Goal: Task Accomplishment & Management: Complete application form

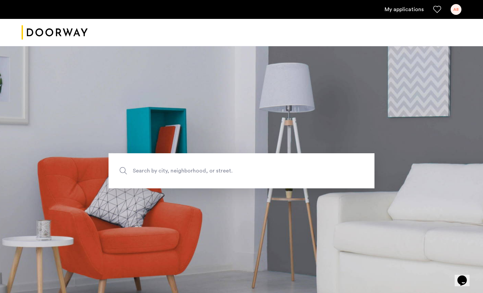
click at [408, 9] on link "My applications" at bounding box center [404, 9] width 39 height 8
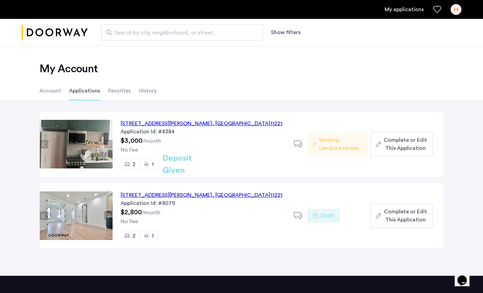
click at [261, 150] on div "No Fee" at bounding box center [203, 150] width 165 height 8
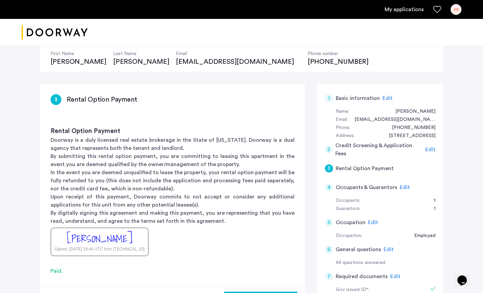
scroll to position [71, 0]
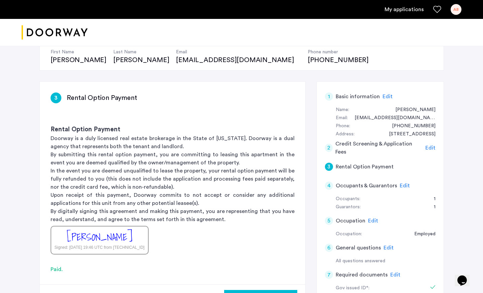
click at [402, 184] on span "Edit" at bounding box center [405, 185] width 10 height 5
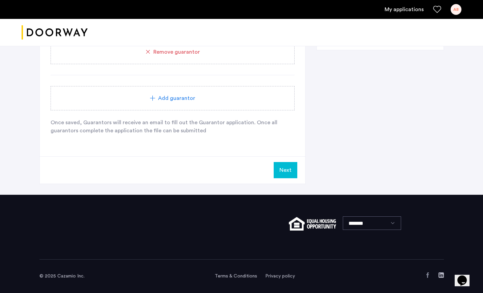
scroll to position [446, 0]
click at [287, 168] on button "Next" at bounding box center [286, 170] width 24 height 16
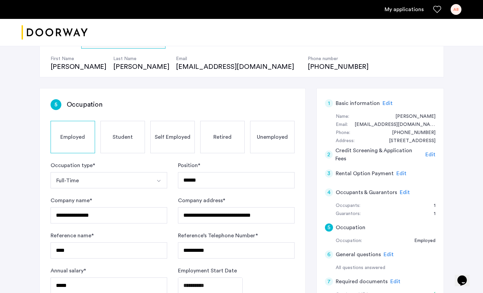
scroll to position [65, 0]
